Goal: Find contact information: Find contact information

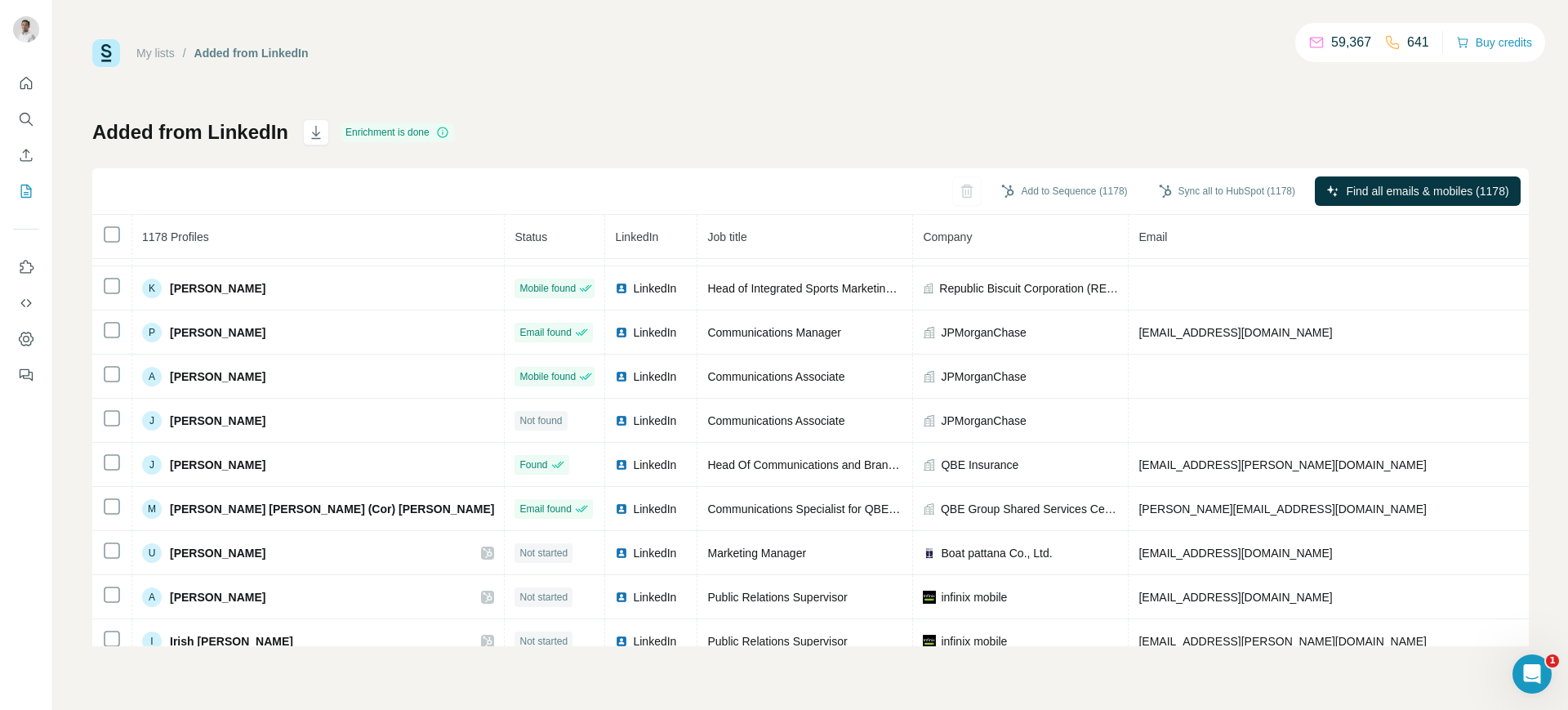
scroll to position [470, 0]
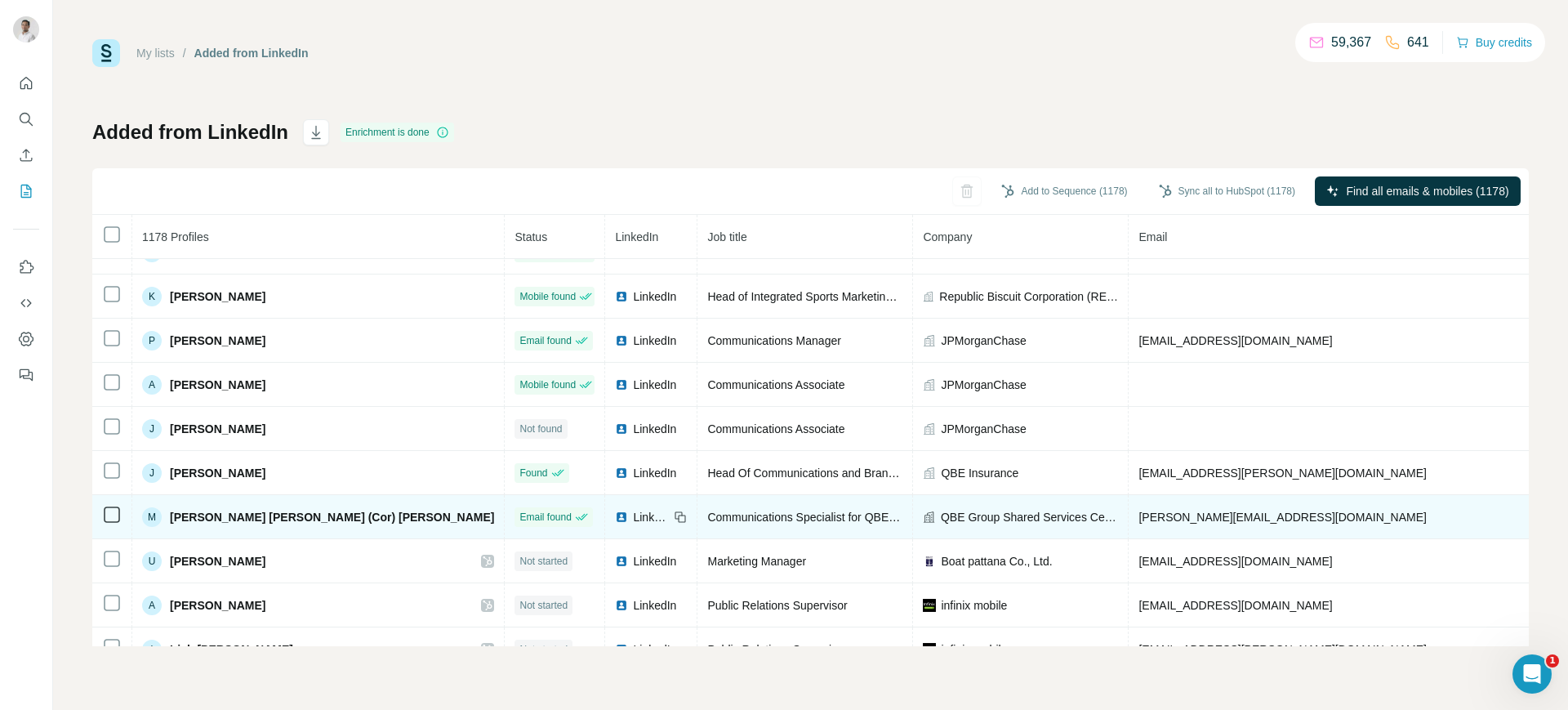
click at [1139, 514] on span "[PERSON_NAME][EMAIL_ADDRESS][DOMAIN_NAME]" at bounding box center [1282, 516] width 287 height 13
copy span "[PERSON_NAME][EMAIL_ADDRESS][DOMAIN_NAME]"
click at [675, 511] on icon at bounding box center [679, 515] width 8 height 8
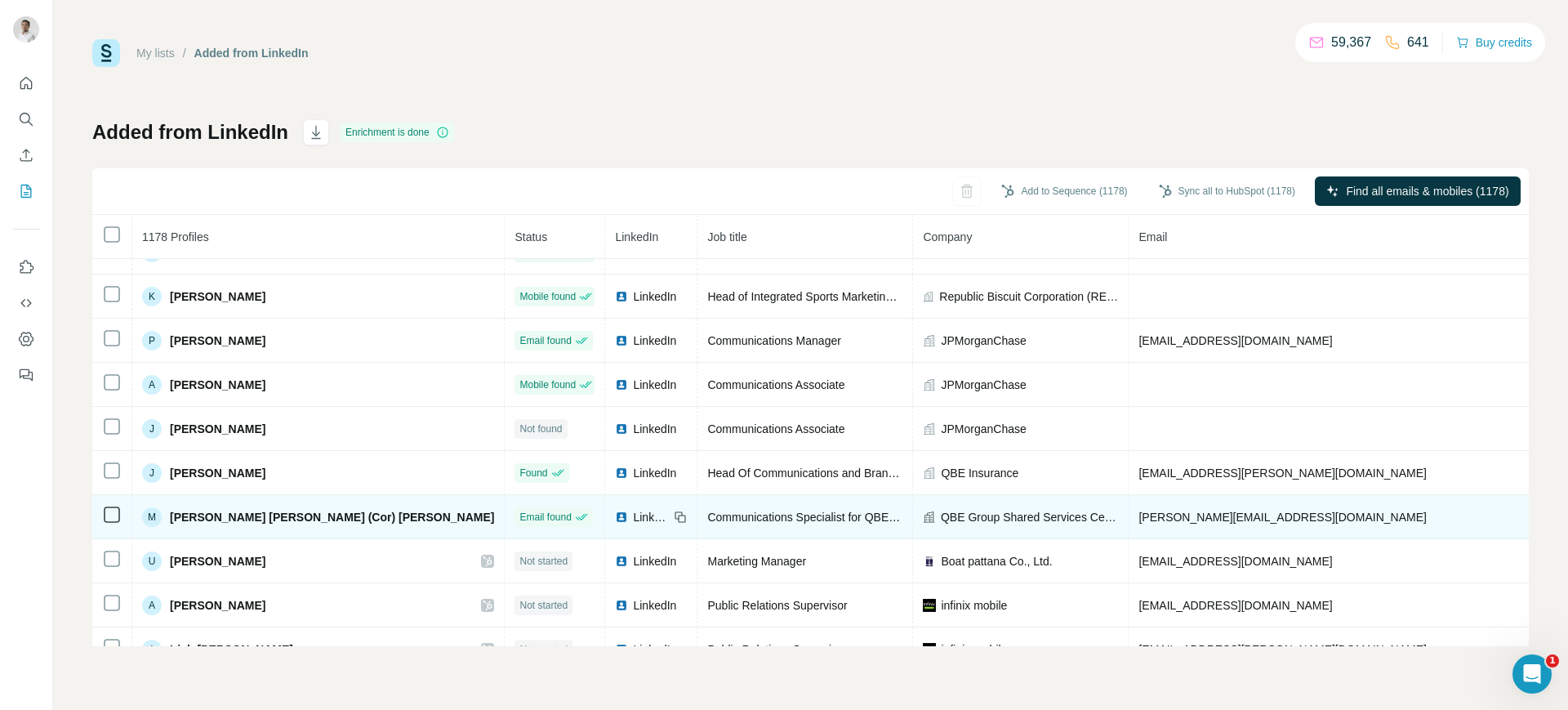
click at [941, 517] on span "QBE Group Shared Services Centre" at bounding box center [1030, 516] width 178 height 16
copy span "QBE Group Shared Services Centre"
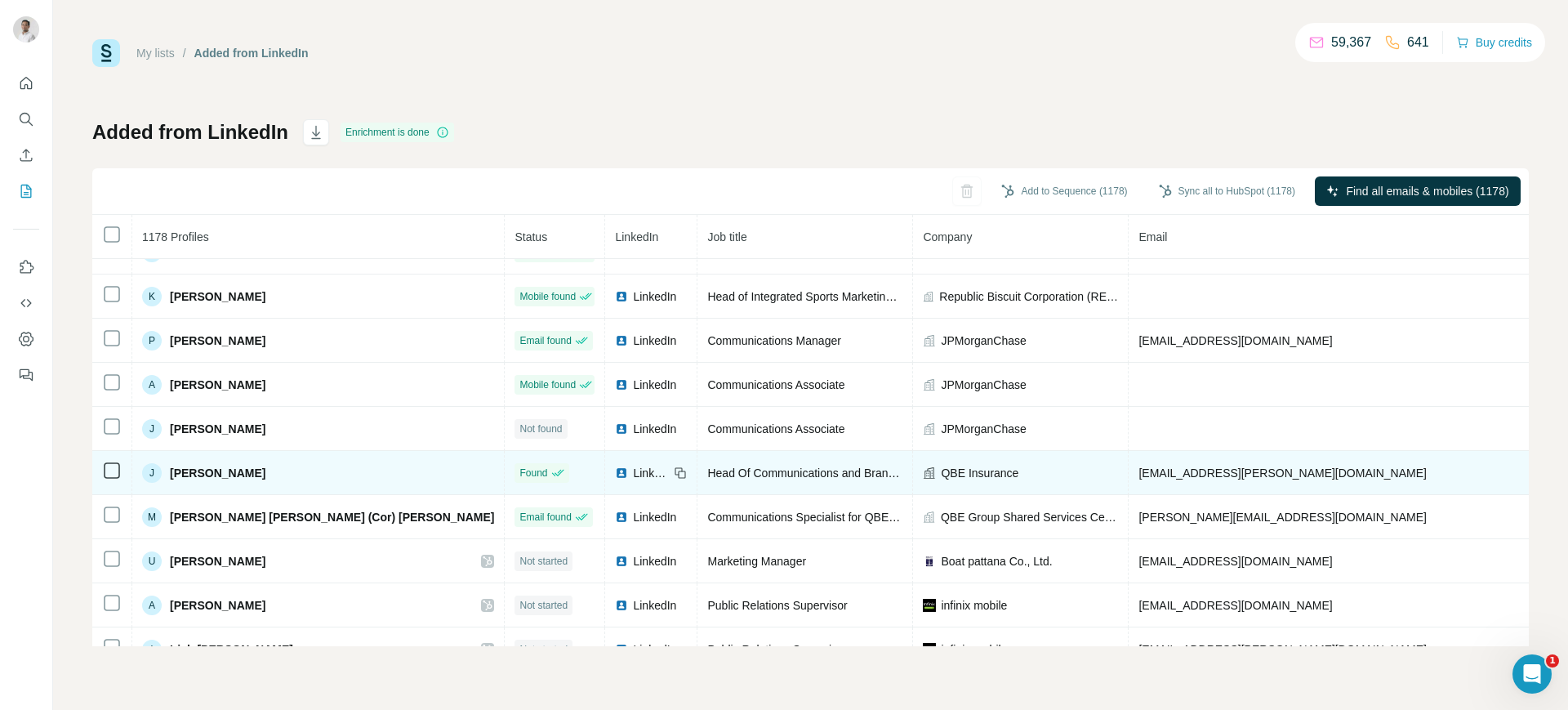
click at [1139, 467] on span "[EMAIL_ADDRESS][PERSON_NAME][DOMAIN_NAME]" at bounding box center [1282, 472] width 287 height 13
copy span "[EMAIL_ADDRESS][PERSON_NAME][DOMAIN_NAME]"
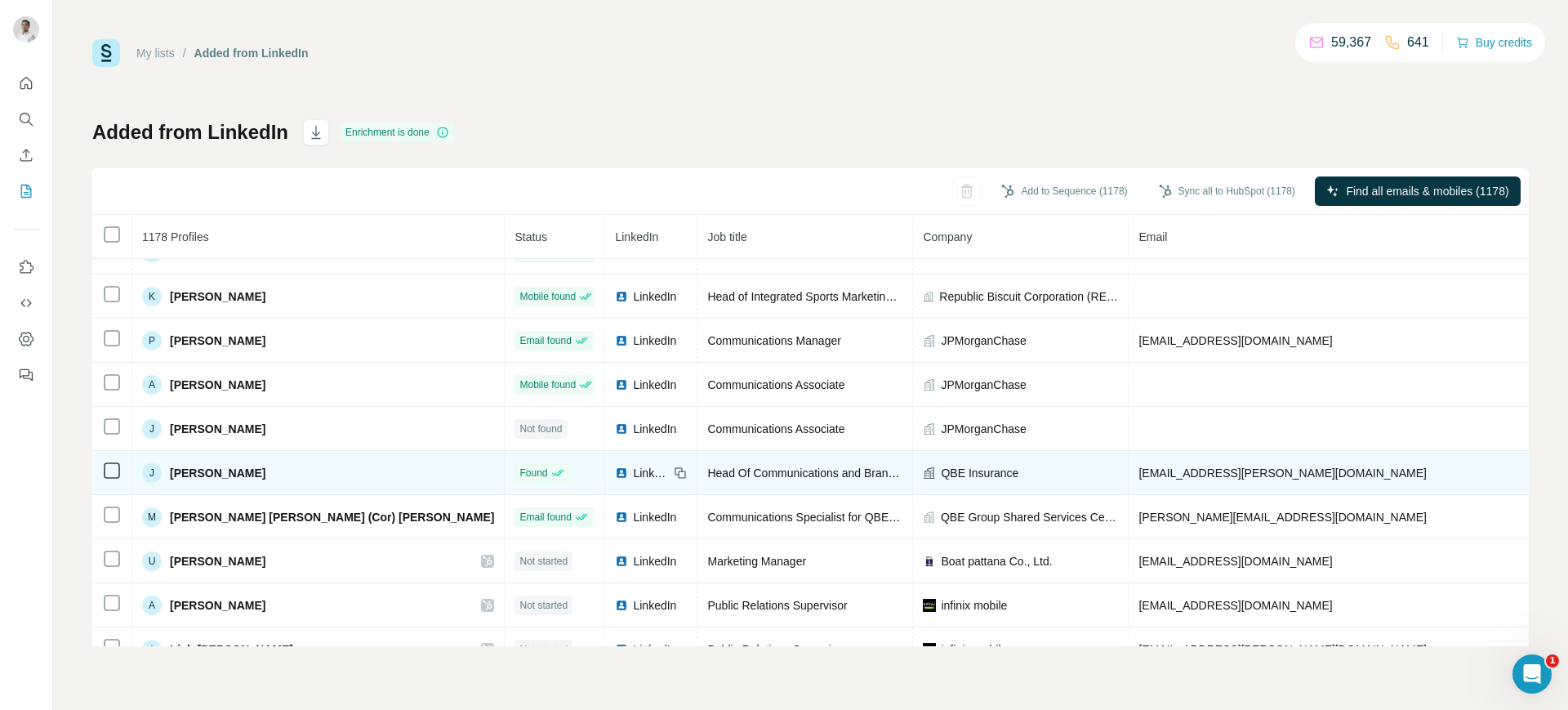
click at [674, 472] on icon at bounding box center [680, 472] width 13 height 13
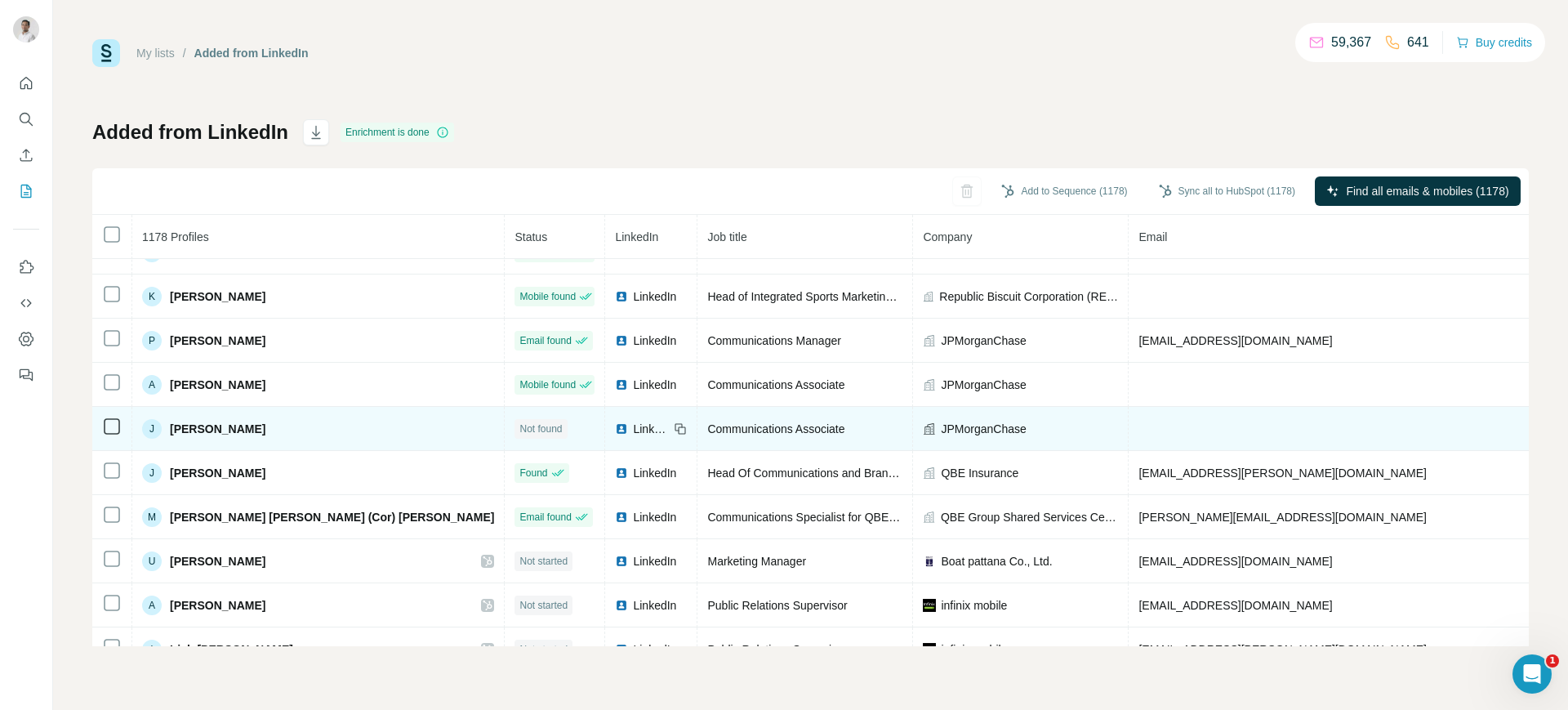
click at [633, 425] on span "LinkedIn" at bounding box center [651, 429] width 36 height 16
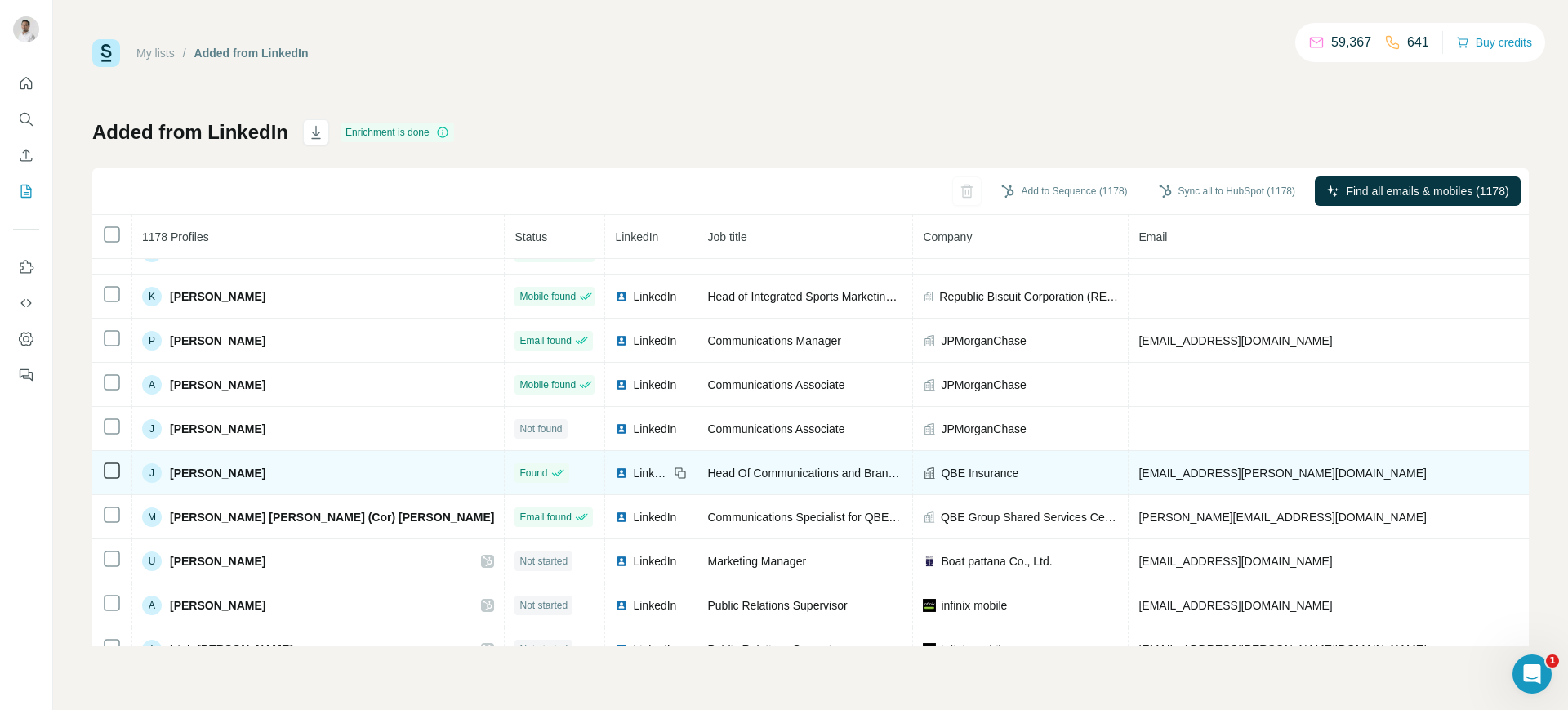
click at [615, 467] on div "LinkedIn" at bounding box center [642, 472] width 54 height 16
click at [633, 471] on span "LinkedIn" at bounding box center [651, 472] width 36 height 16
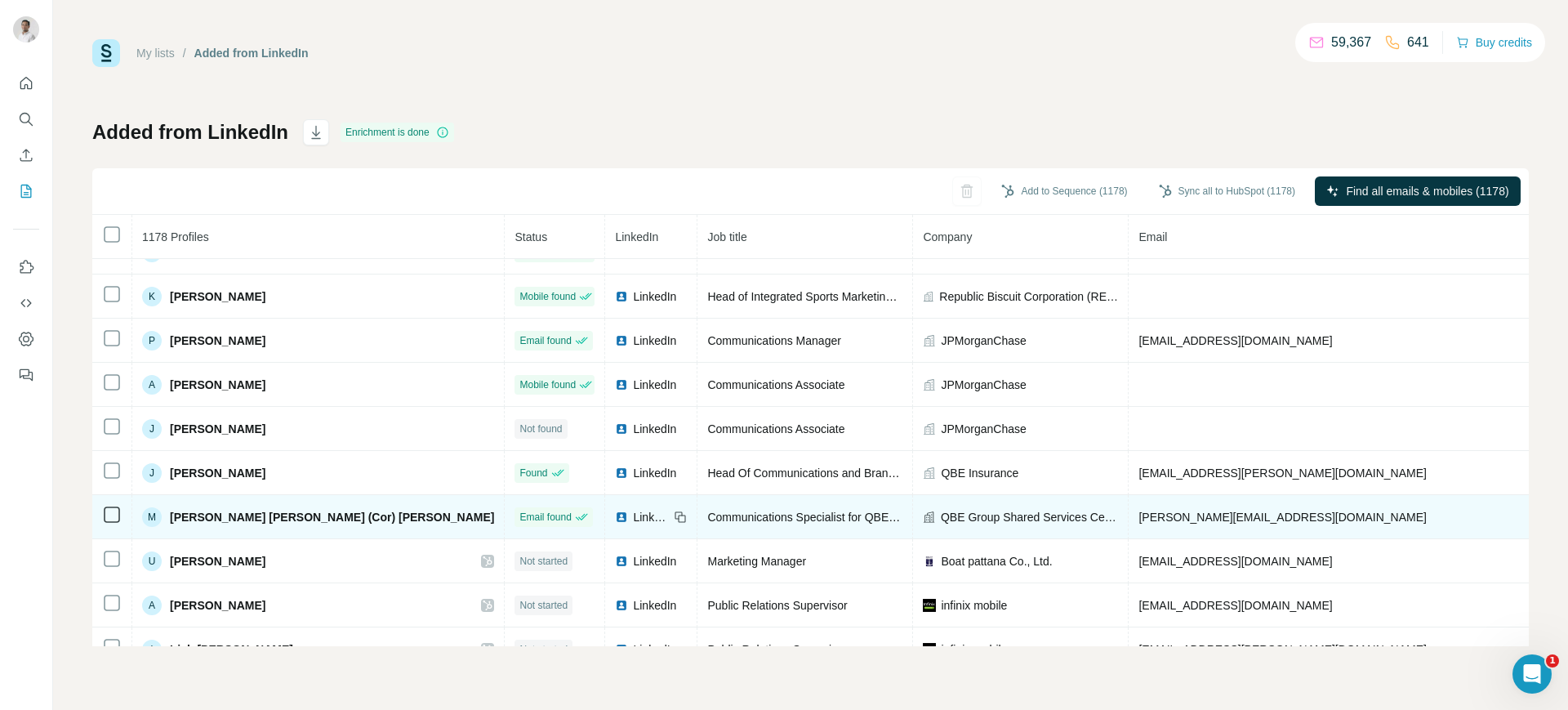
click at [633, 513] on span "LinkedIn" at bounding box center [651, 516] width 36 height 16
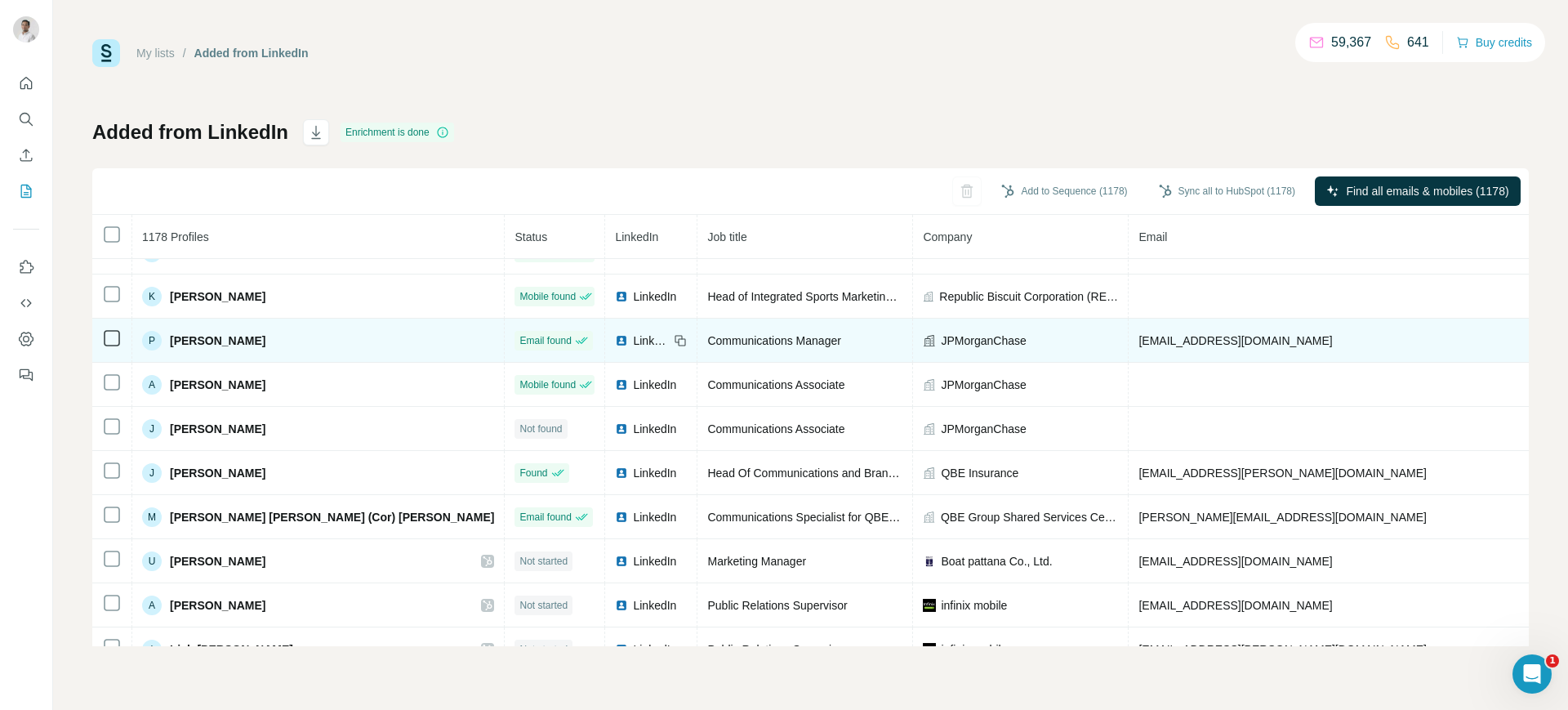
click at [1139, 337] on span "[EMAIL_ADDRESS][DOMAIN_NAME]" at bounding box center [1235, 340] width 194 height 13
copy span "[EMAIL_ADDRESS][DOMAIN_NAME]"
click at [675, 337] on icon at bounding box center [679, 338] width 8 height 8
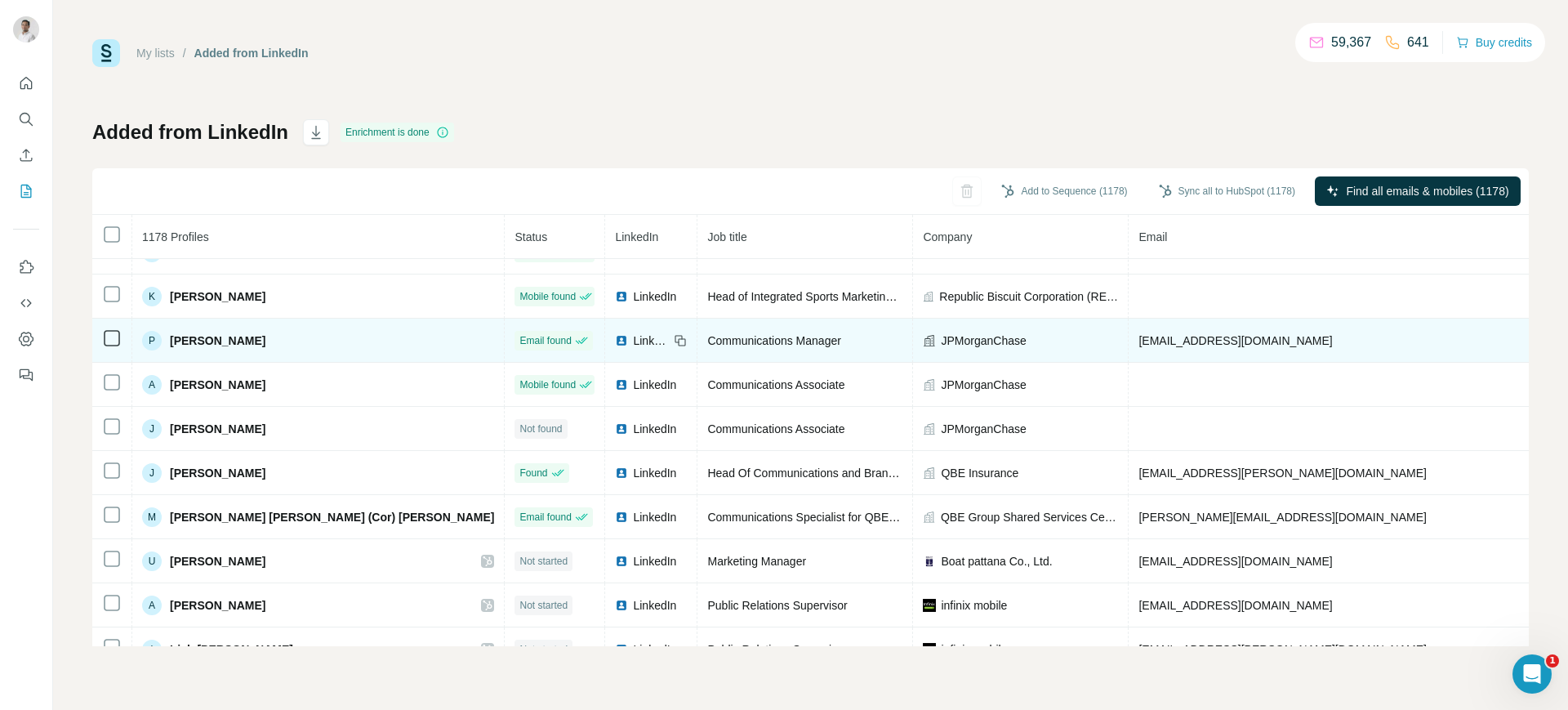
click at [708, 337] on span "Communications Manager" at bounding box center [774, 340] width 134 height 13
click at [941, 337] on span "JPMorganChase" at bounding box center [983, 340] width 85 height 16
copy span "JPMorganChase"
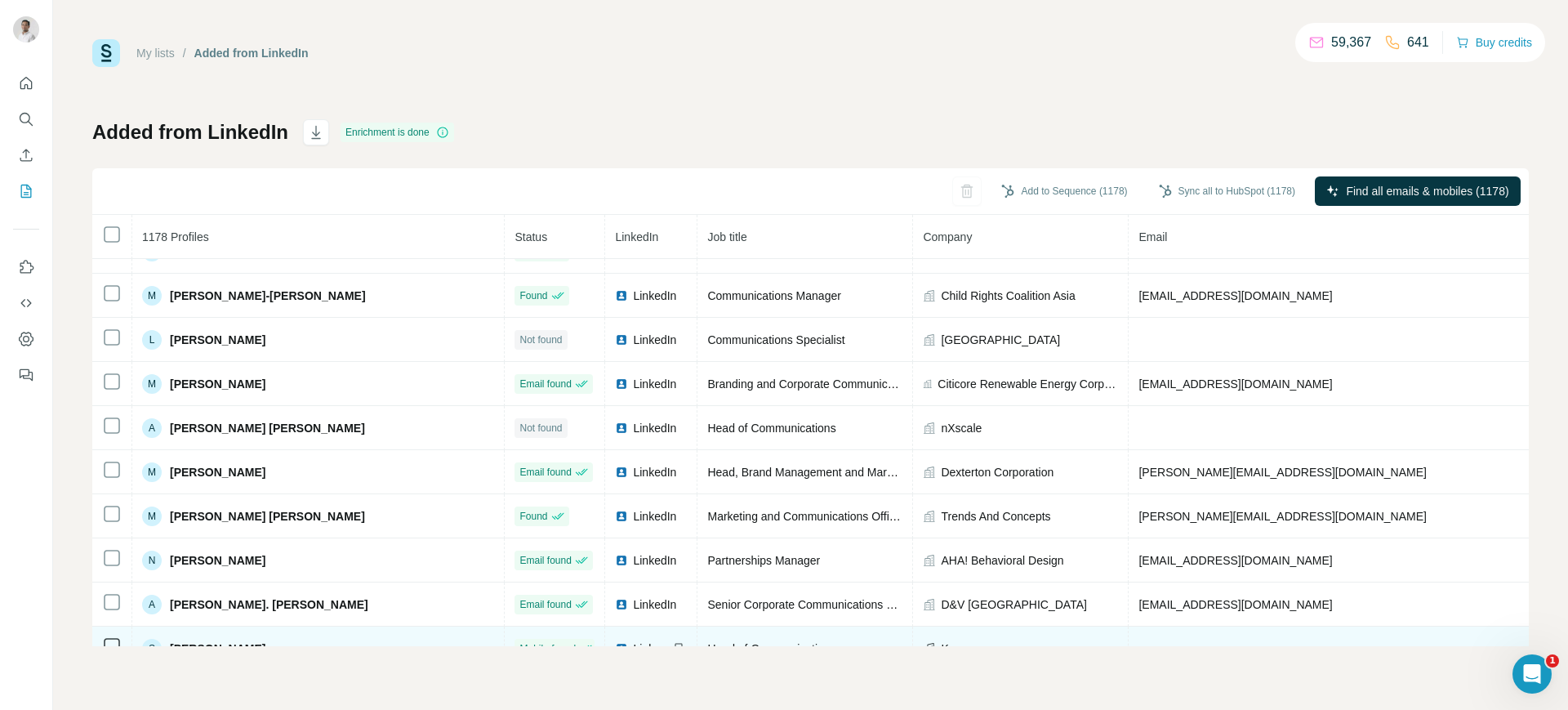
scroll to position [88, 0]
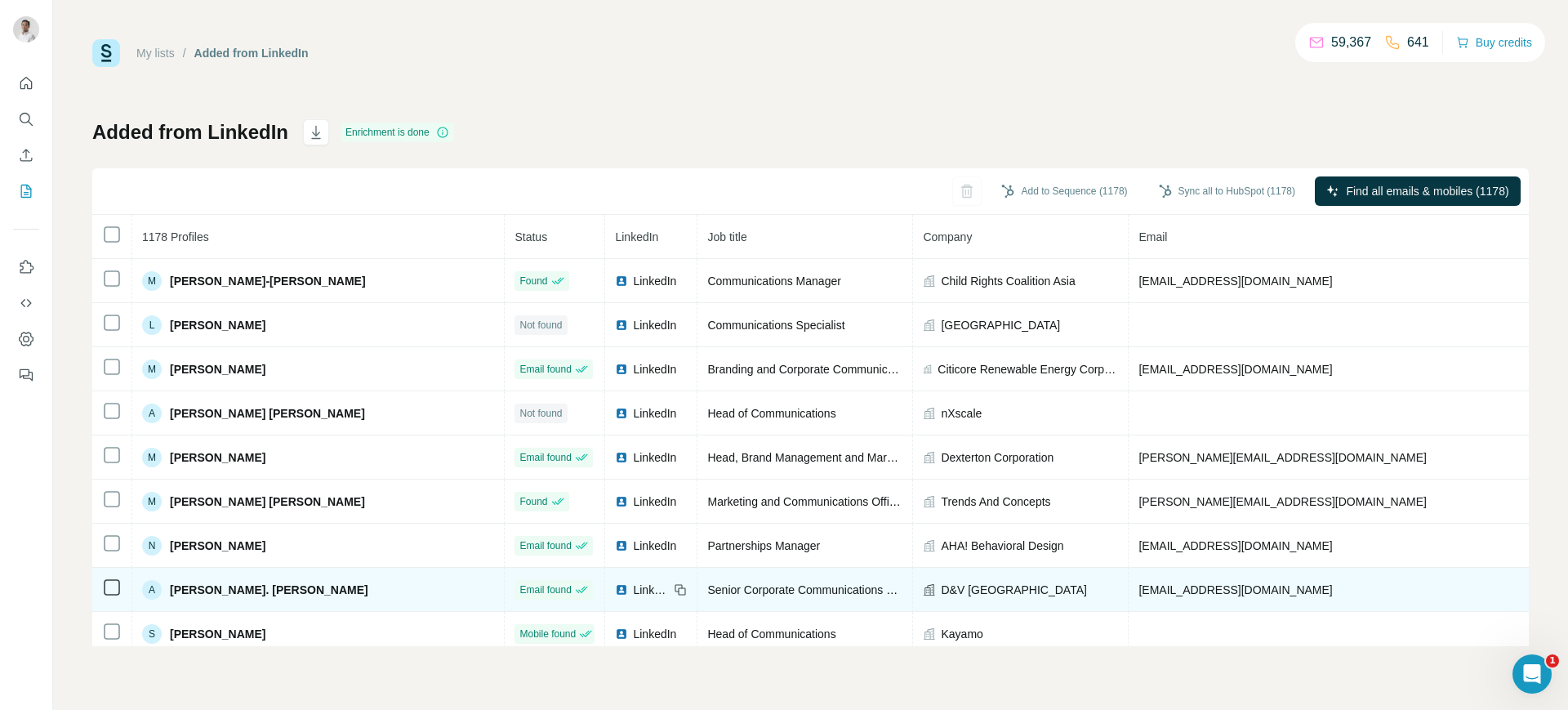
click at [1139, 590] on span "[EMAIL_ADDRESS][DOMAIN_NAME]" at bounding box center [1235, 589] width 194 height 13
click at [633, 588] on span "LinkedIn" at bounding box center [651, 589] width 36 height 16
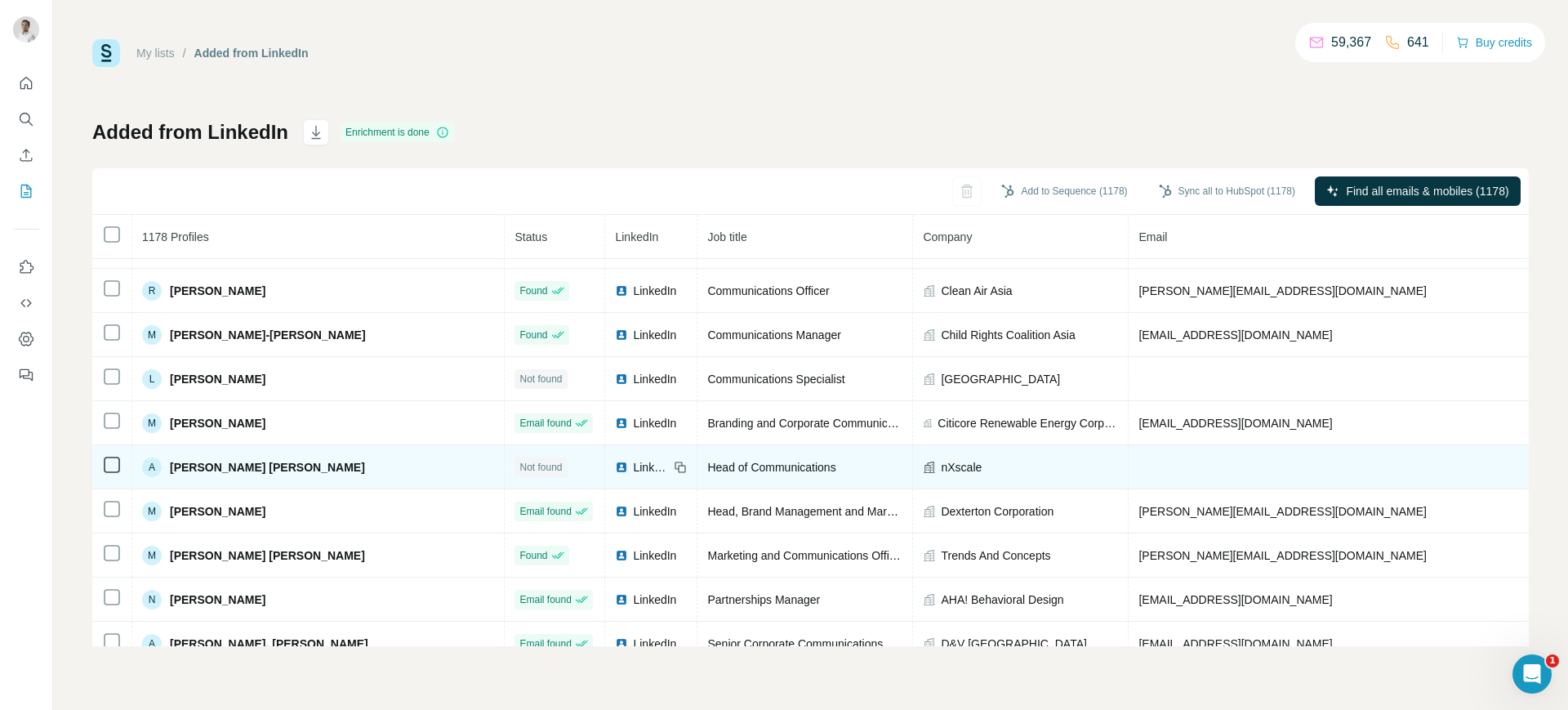
scroll to position [30, 0]
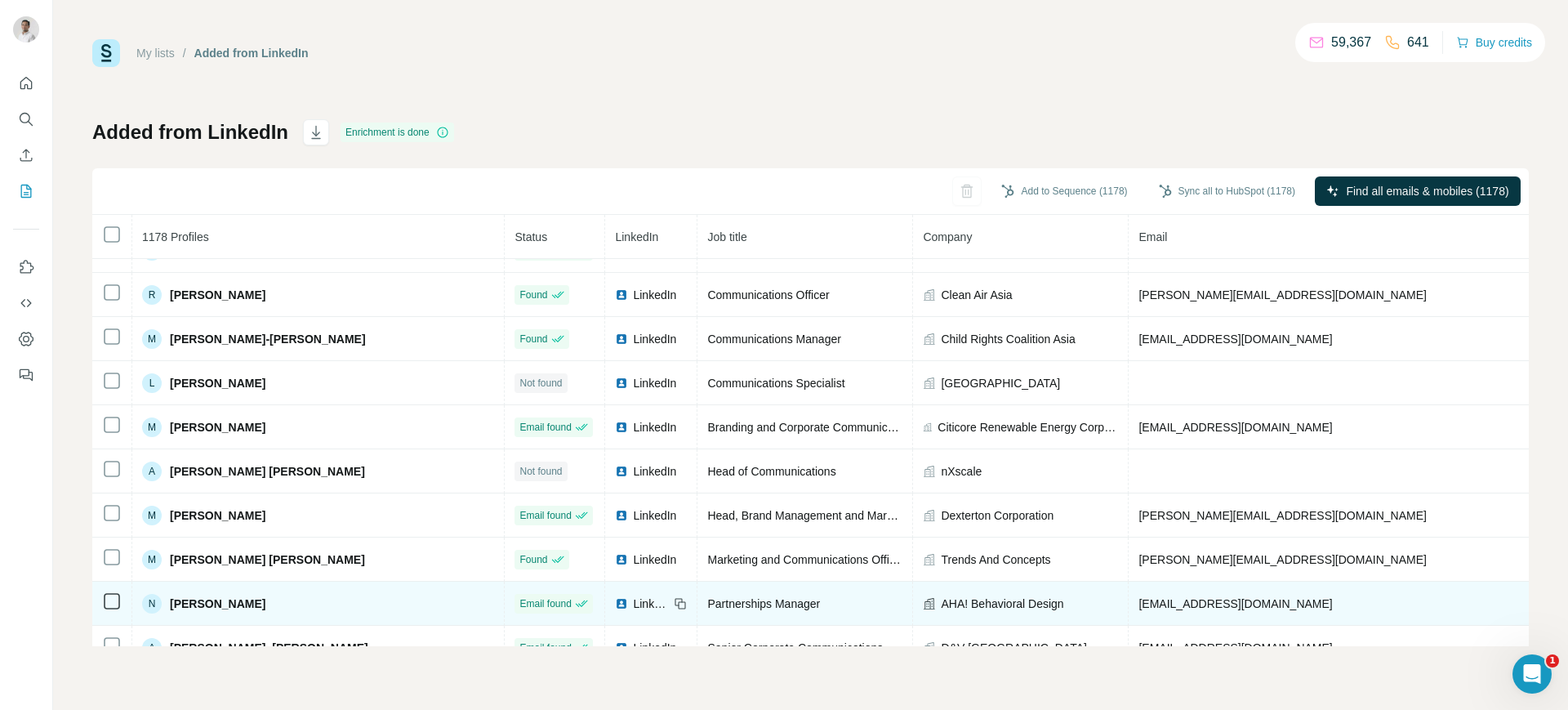
click at [633, 604] on span "LinkedIn" at bounding box center [651, 603] width 36 height 16
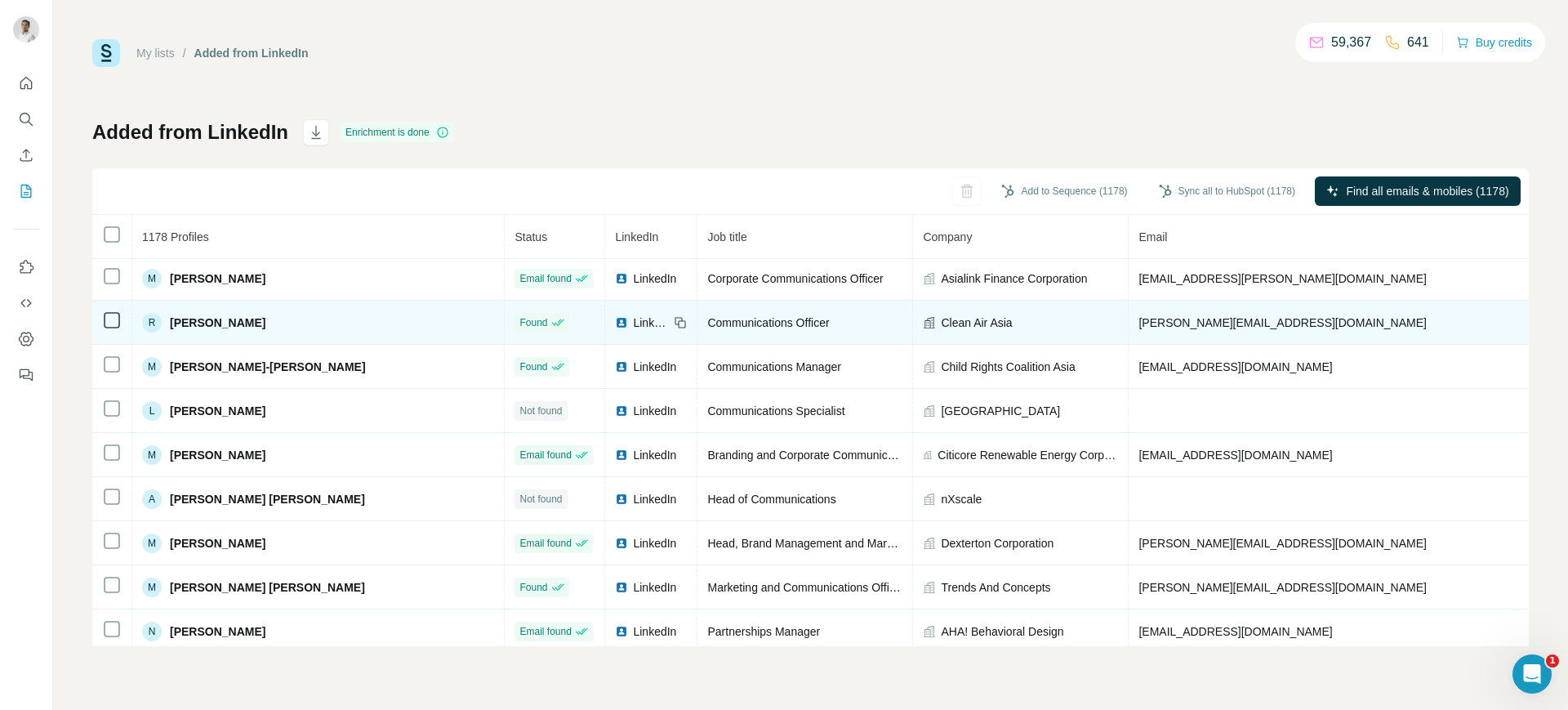
scroll to position [0, 0]
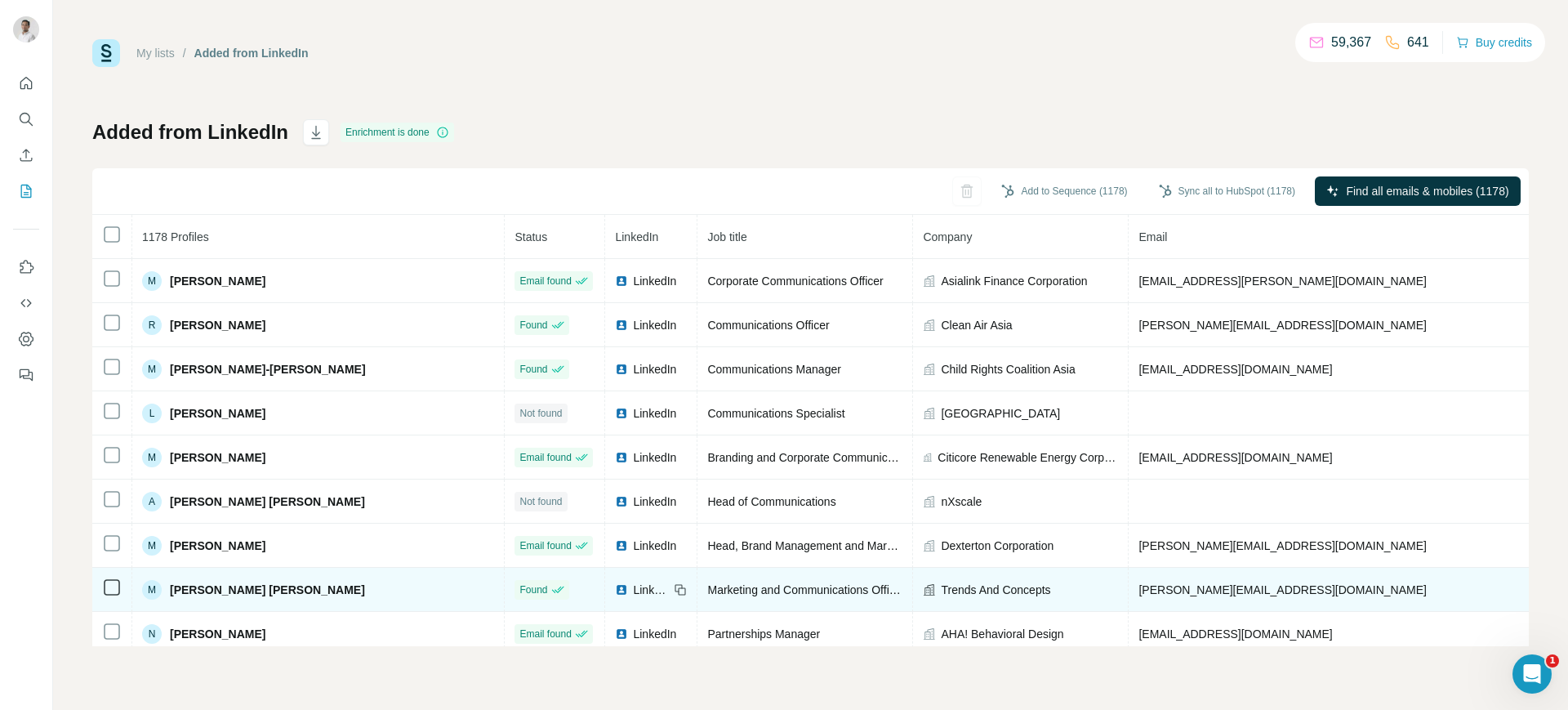
click at [1139, 588] on span "[PERSON_NAME][EMAIL_ADDRESS][DOMAIN_NAME]" at bounding box center [1282, 589] width 287 height 13
copy span "[PERSON_NAME][EMAIL_ADDRESS][DOMAIN_NAME]"
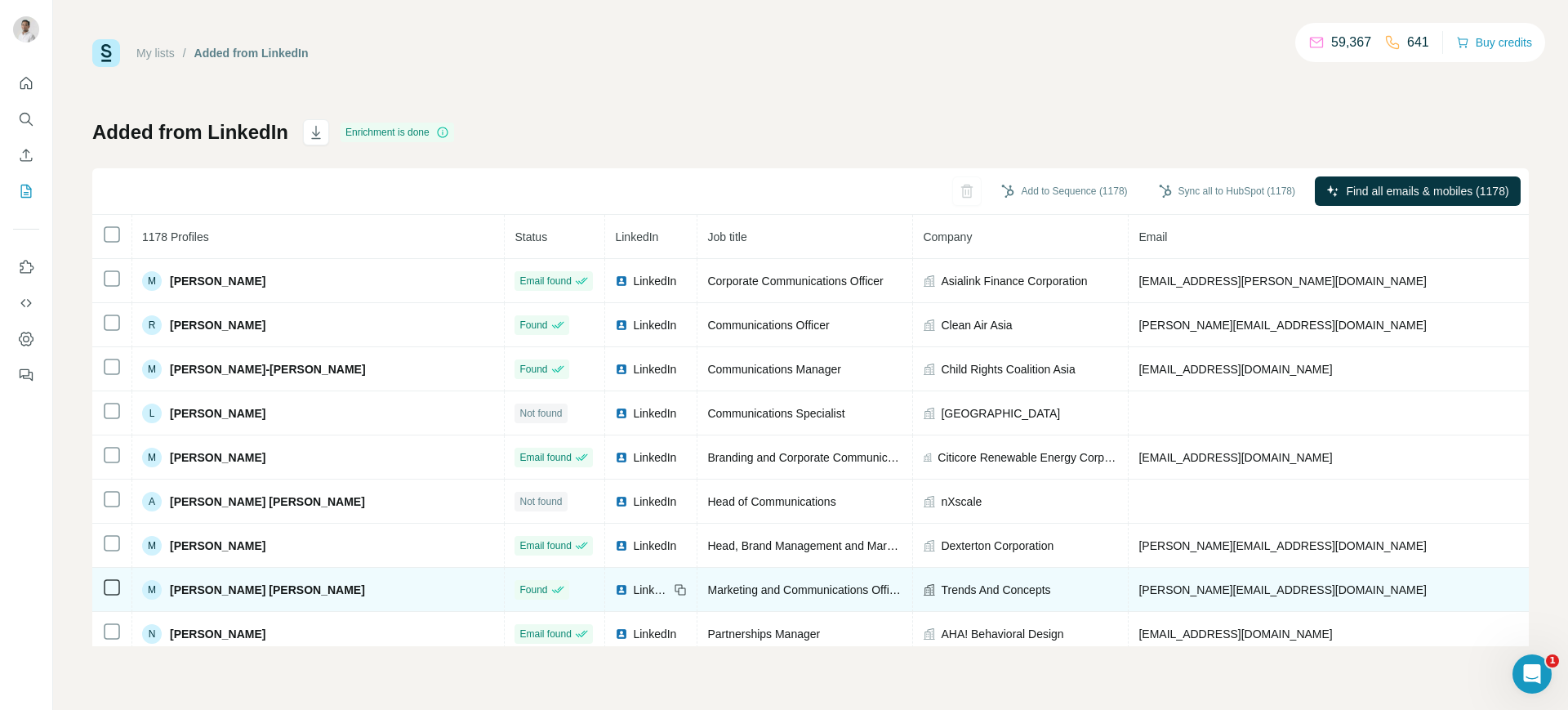
click at [674, 591] on icon at bounding box center [680, 589] width 13 height 13
click at [941, 583] on span "Trends And Concepts" at bounding box center [995, 589] width 109 height 16
copy span "Trends And Concepts"
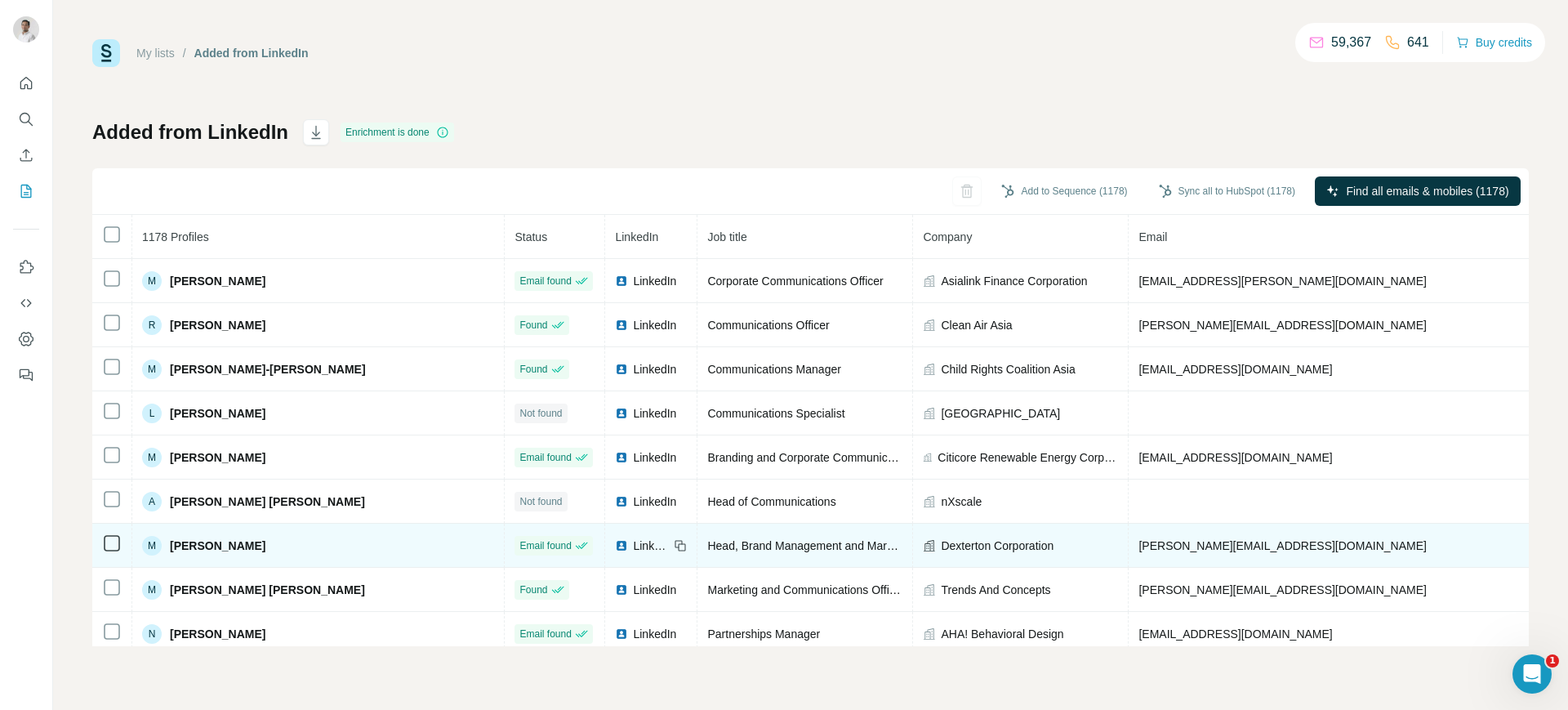
click at [1139, 539] on span "[PERSON_NAME][EMAIL_ADDRESS][DOMAIN_NAME]" at bounding box center [1282, 545] width 287 height 13
copy span "[PERSON_NAME][EMAIL_ADDRESS][DOMAIN_NAME]"
click at [674, 545] on icon at bounding box center [680, 545] width 13 height 13
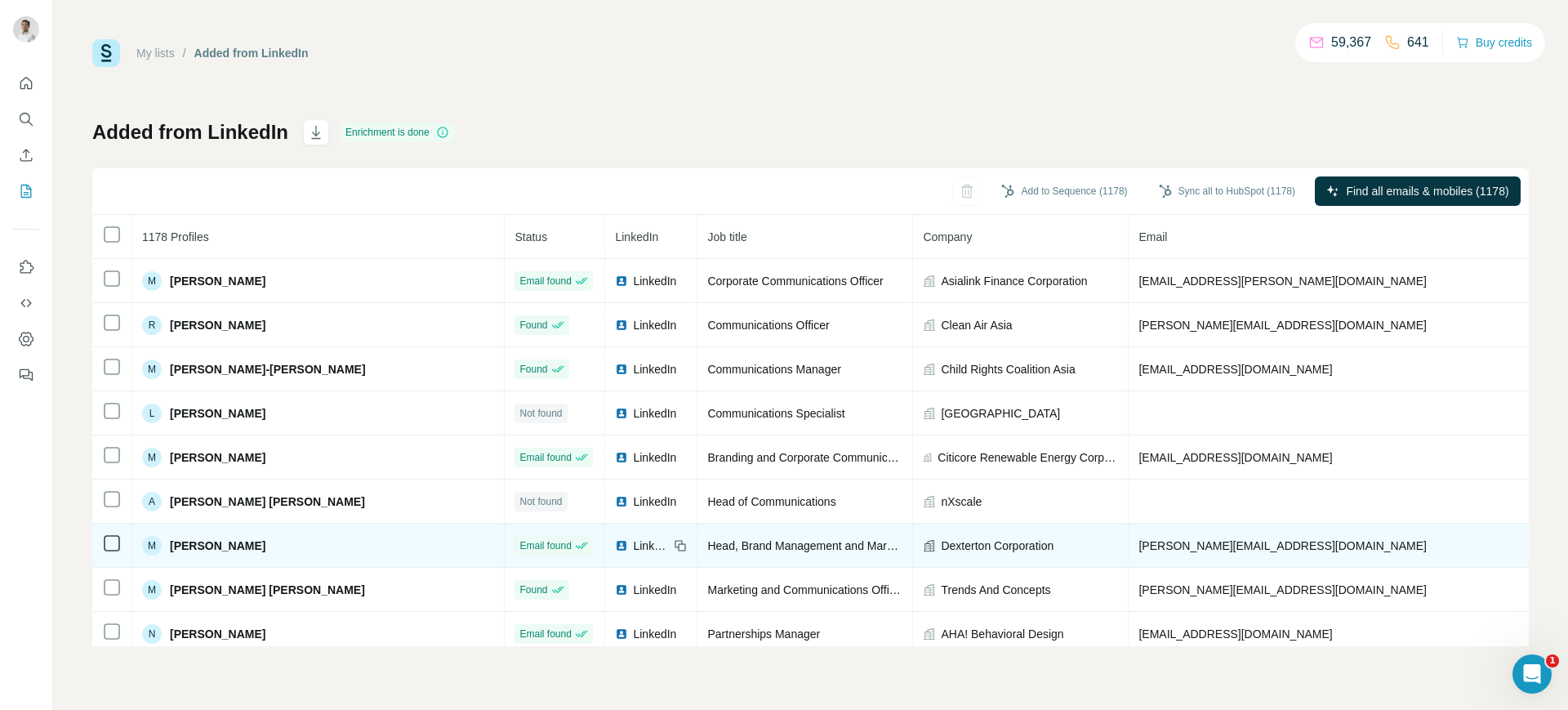
click at [941, 543] on span "Dexterton Corporation" at bounding box center [997, 545] width 112 height 16
copy span "Dexterton Corporation"
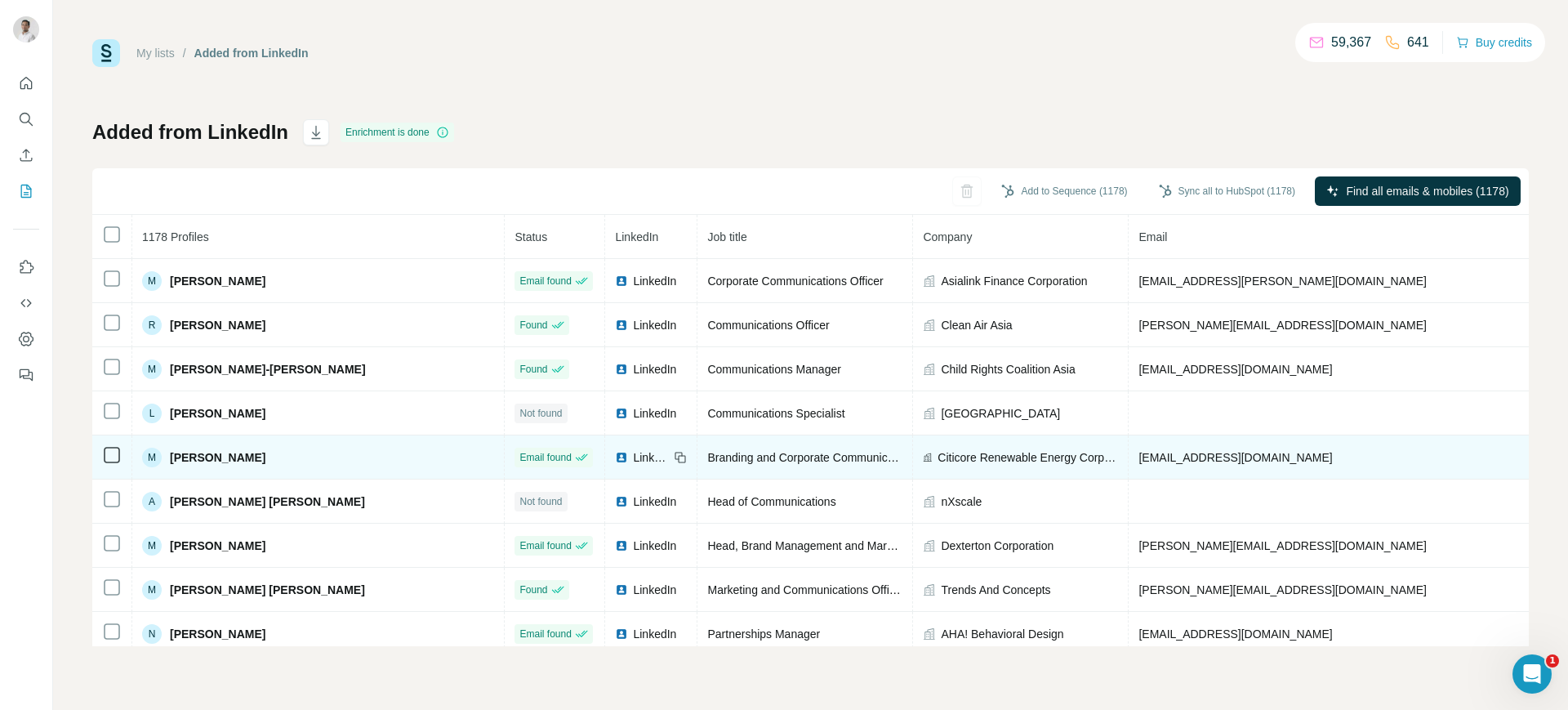
click at [1139, 452] on span "[EMAIL_ADDRESS][DOMAIN_NAME]" at bounding box center [1235, 456] width 194 height 13
copy span "[EMAIL_ADDRESS][DOMAIN_NAME]"
click at [674, 453] on icon at bounding box center [680, 456] width 13 height 13
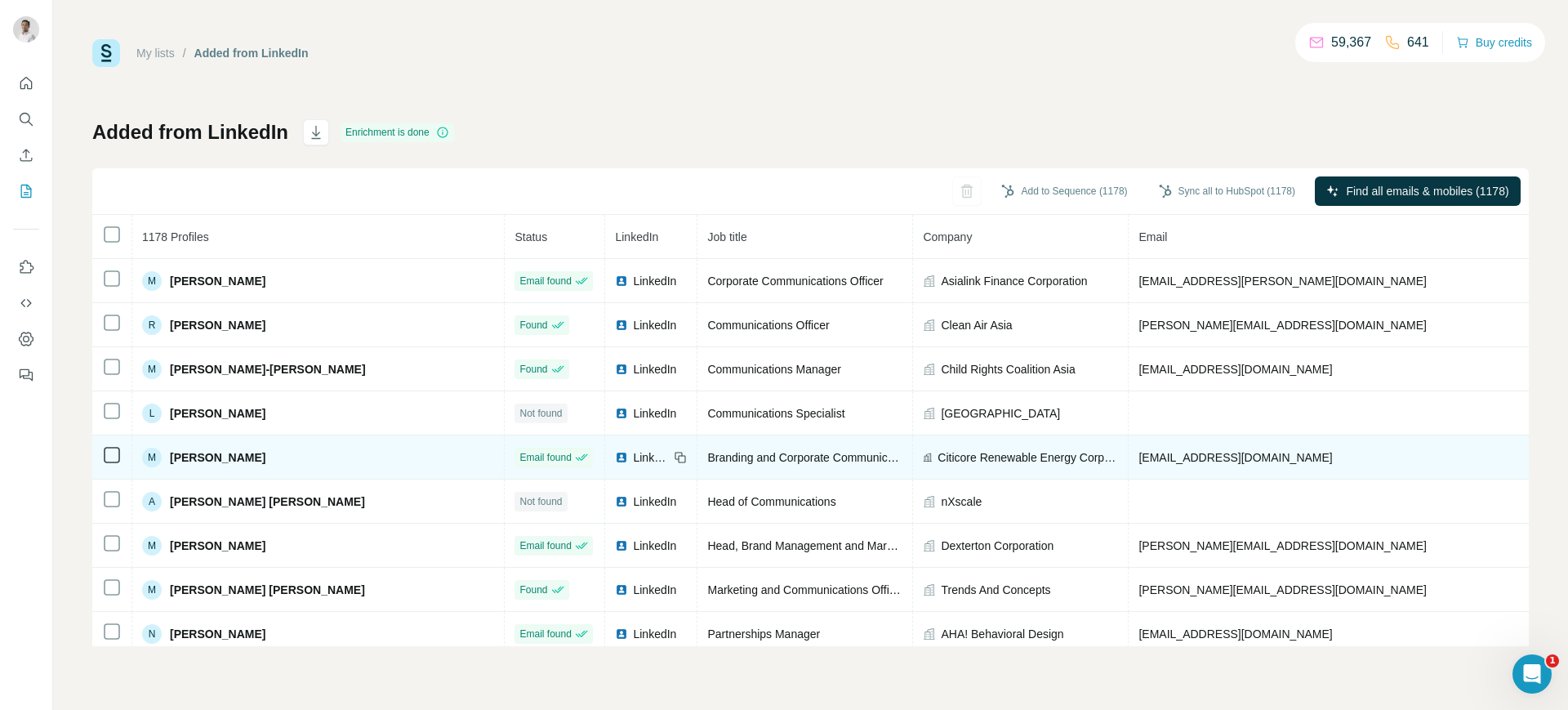
click at [937, 452] on span "Citicore Renewable Energy Corporation (CREC)" at bounding box center [1028, 457] width 181 height 16
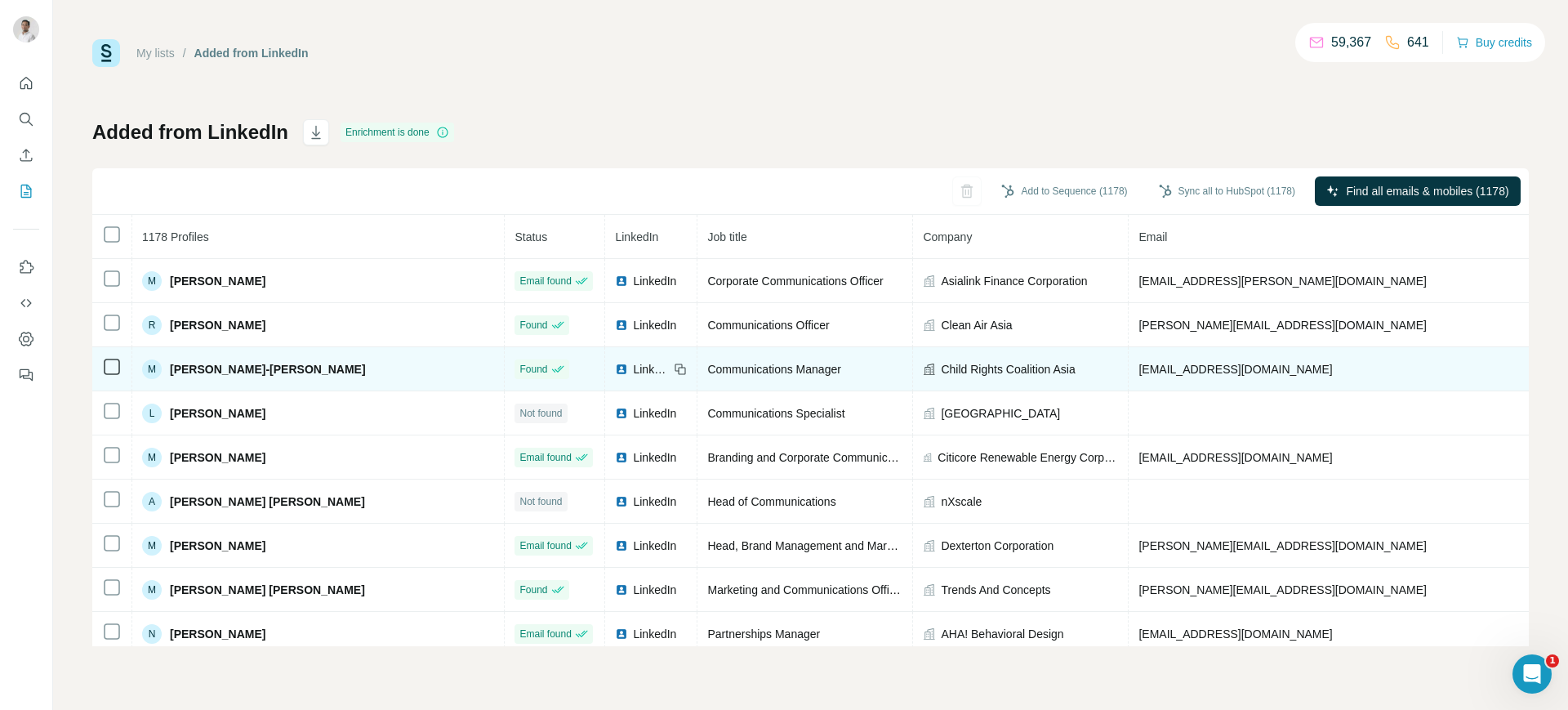
click at [1139, 367] on span "[EMAIL_ADDRESS][DOMAIN_NAME]" at bounding box center [1235, 369] width 194 height 13
click at [674, 369] on icon at bounding box center [680, 369] width 13 height 13
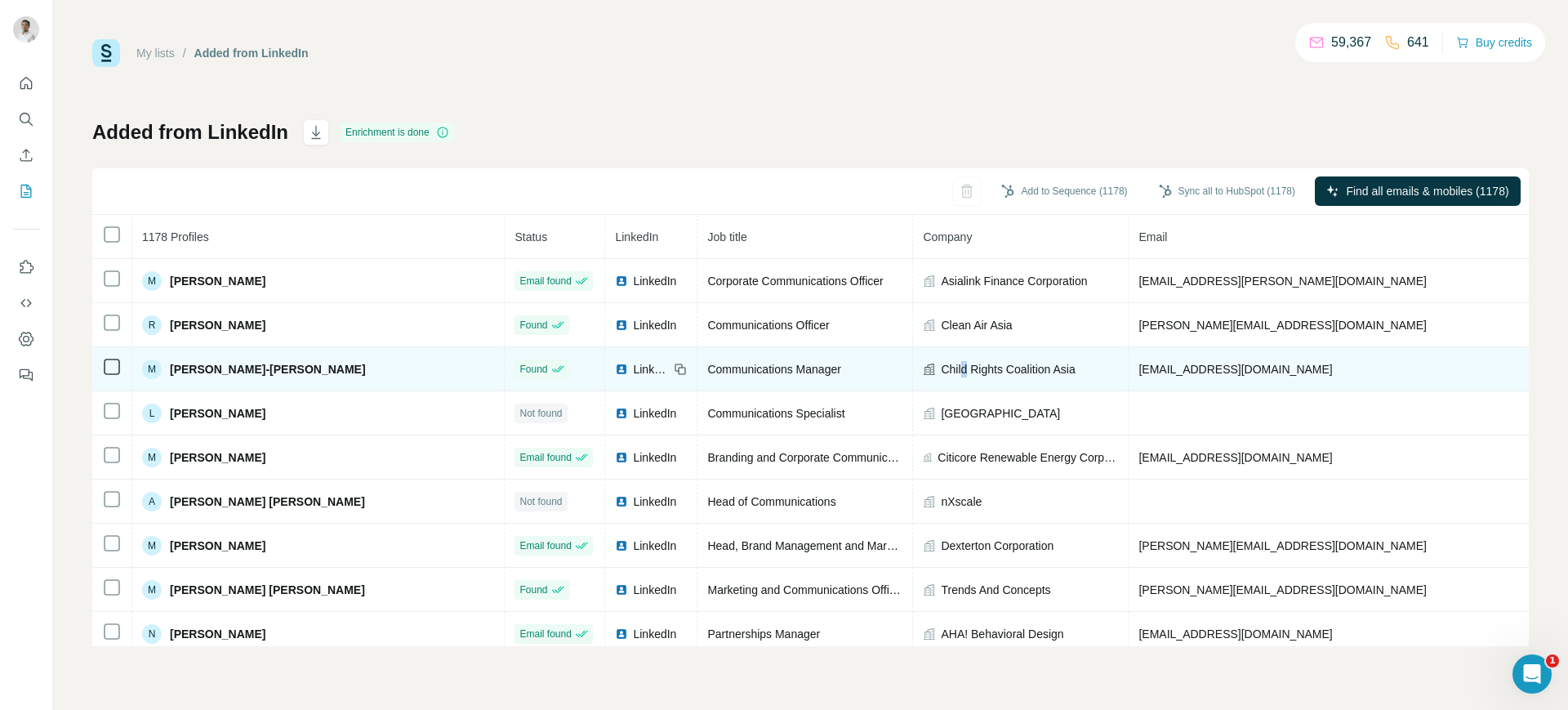
click at [913, 376] on td "Child Rights Coalition Asia" at bounding box center [1020, 369] width 216 height 44
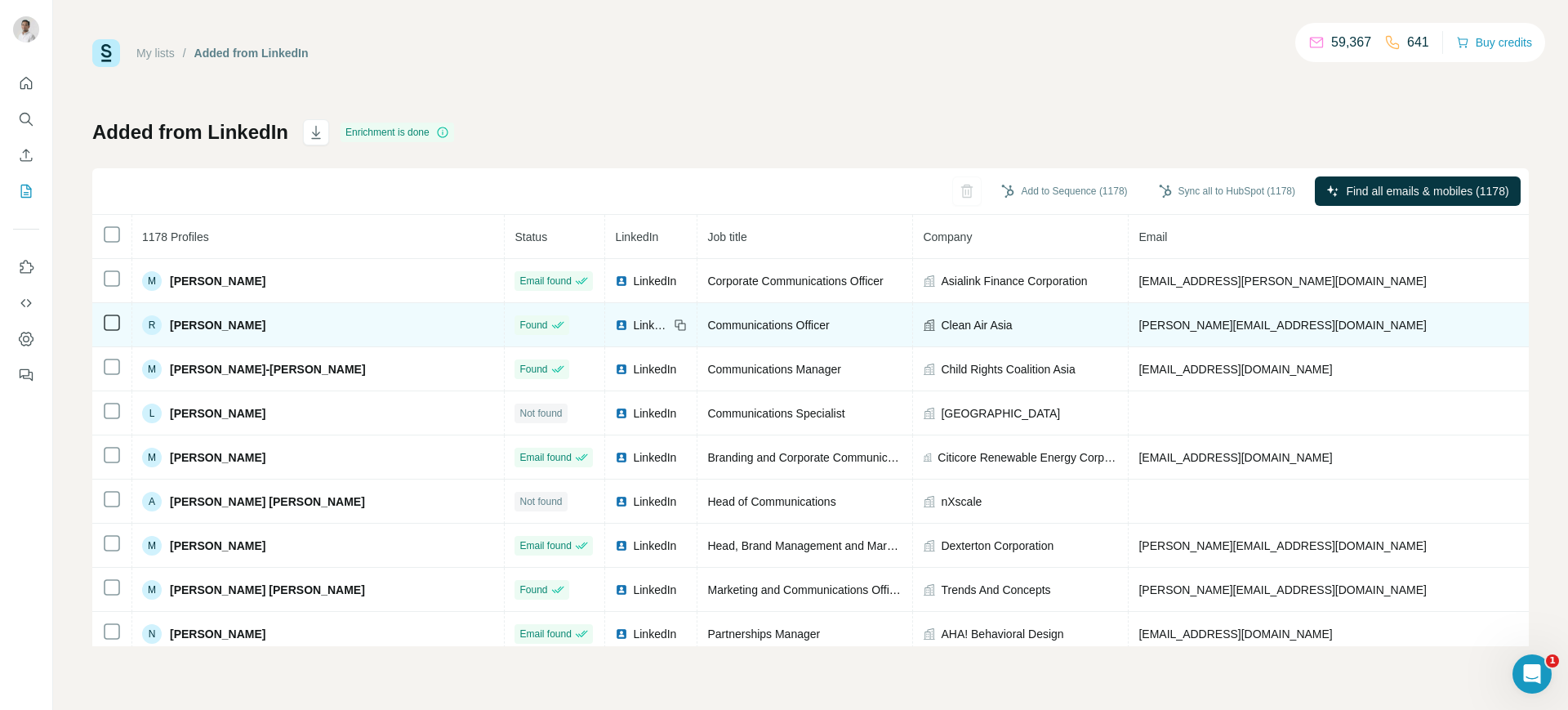
click at [1139, 328] on span "[PERSON_NAME][EMAIL_ADDRESS][DOMAIN_NAME]" at bounding box center [1282, 325] width 287 height 13
click at [674, 325] on icon at bounding box center [680, 325] width 13 height 13
click at [941, 320] on span "Clean Air Asia" at bounding box center [976, 325] width 71 height 16
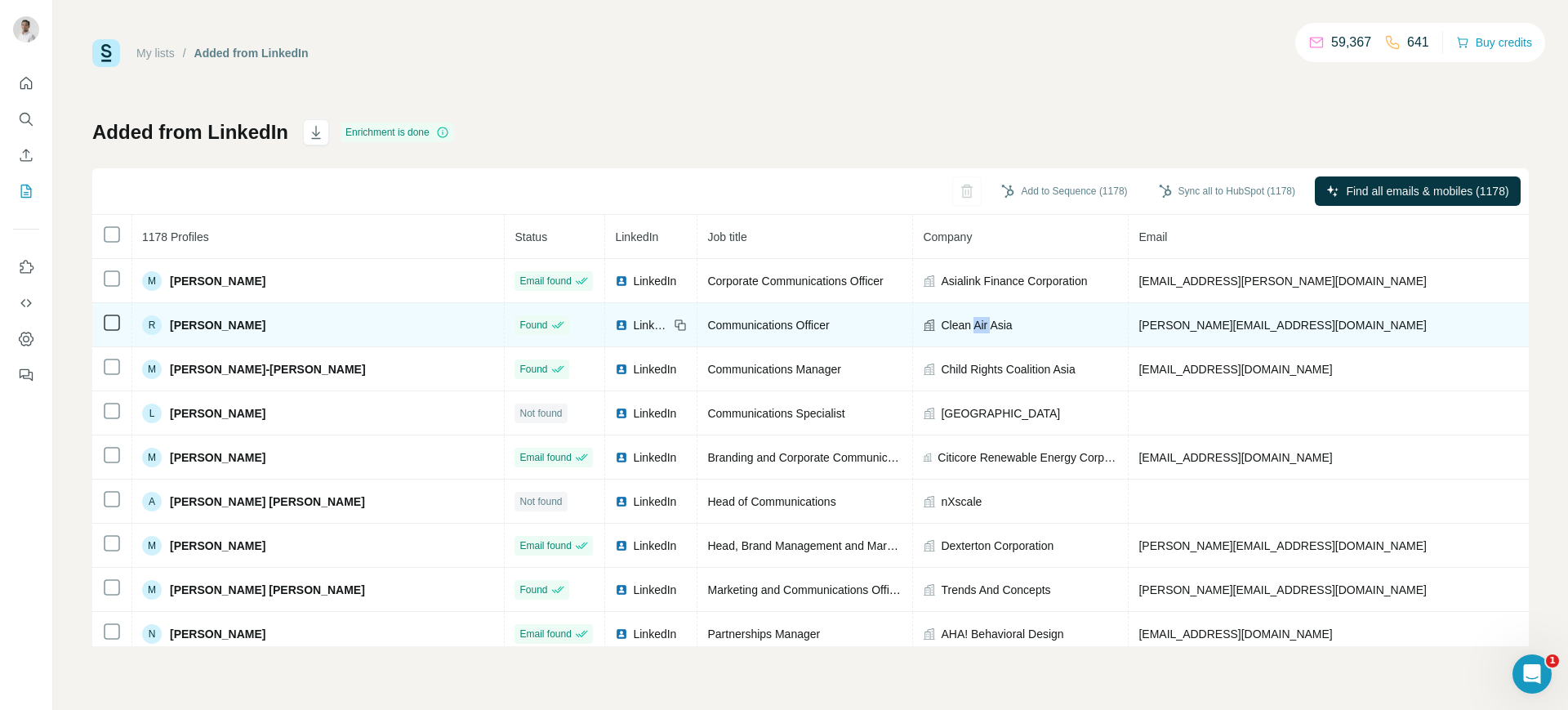
click at [941, 320] on span "Clean Air Asia" at bounding box center [976, 325] width 71 height 16
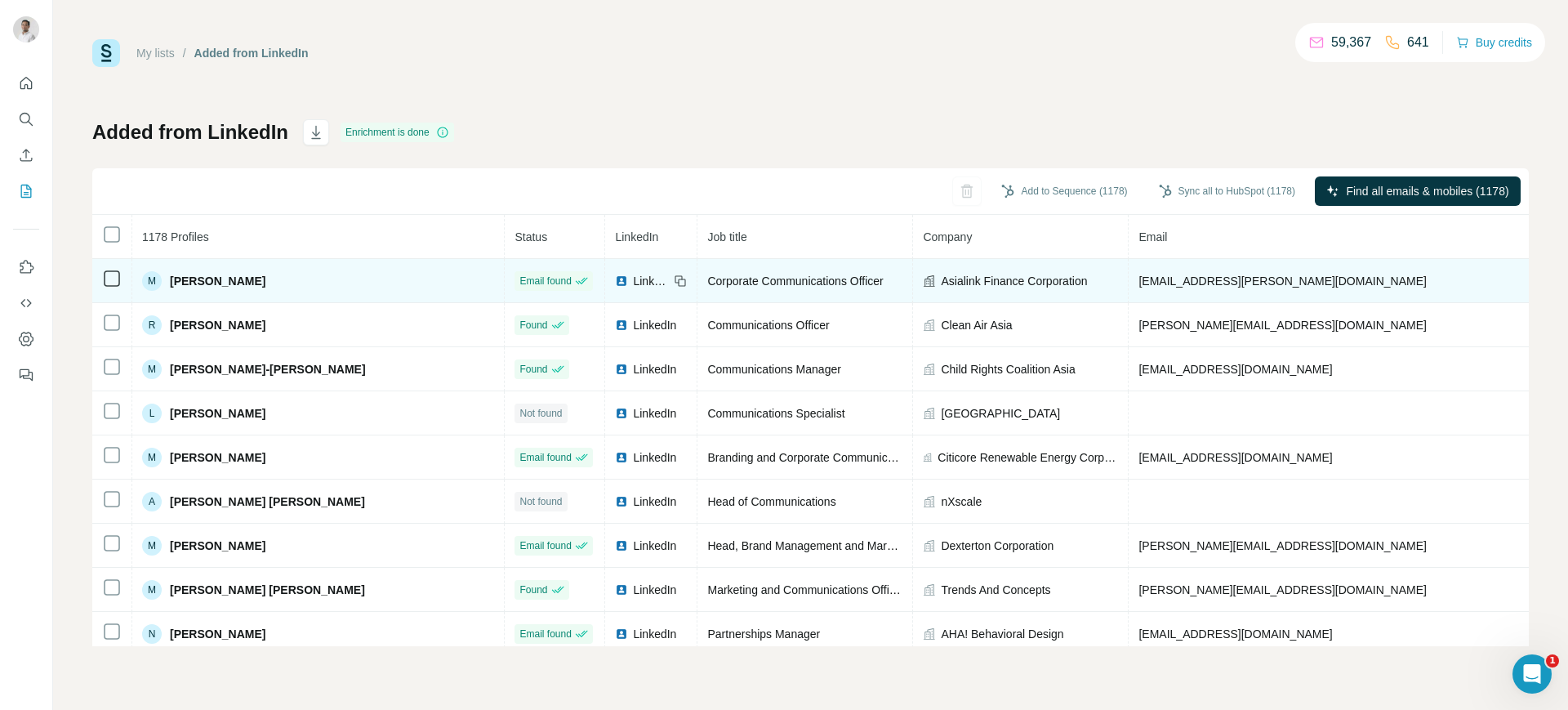
click at [1139, 281] on span "[EMAIL_ADDRESS][PERSON_NAME][DOMAIN_NAME]" at bounding box center [1282, 281] width 287 height 13
click at [674, 275] on icon at bounding box center [680, 281] width 13 height 13
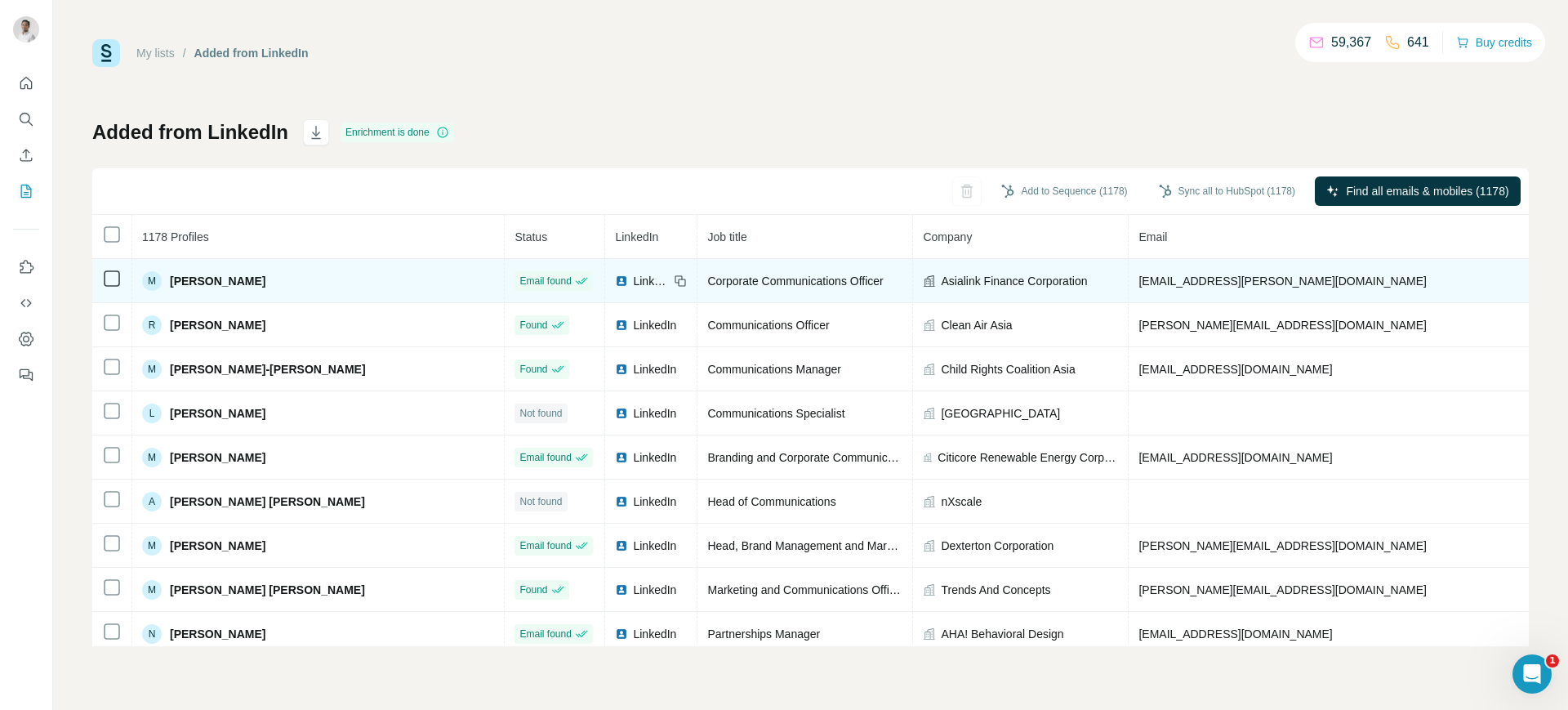
click at [941, 275] on span "Asialink Finance Corporation" at bounding box center [1013, 281] width 146 height 16
